Goal: Navigation & Orientation: Understand site structure

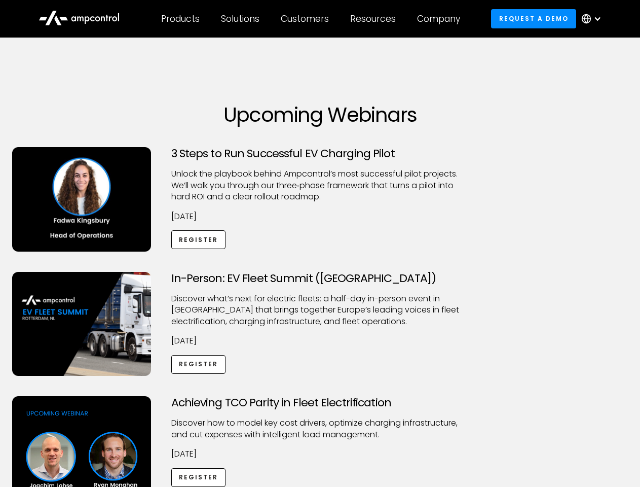
click at [312, 19] on div "Customers" at bounding box center [305, 18] width 48 height 11
click at [180, 19] on div "Products" at bounding box center [180, 18] width 39 height 11
click at [241, 19] on div "Solutions" at bounding box center [240, 18] width 39 height 11
click at [307, 19] on div "Customers" at bounding box center [305, 18] width 48 height 11
click at [375, 19] on div "Resources" at bounding box center [373, 18] width 46 height 11
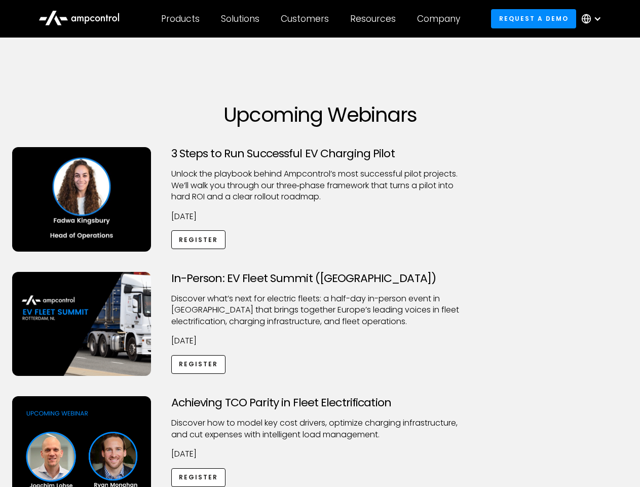
click at [442, 19] on div "Company" at bounding box center [438, 18] width 43 height 11
click at [594, 19] on div at bounding box center [598, 19] width 8 height 8
